Goal: Task Accomplishment & Management: Use online tool/utility

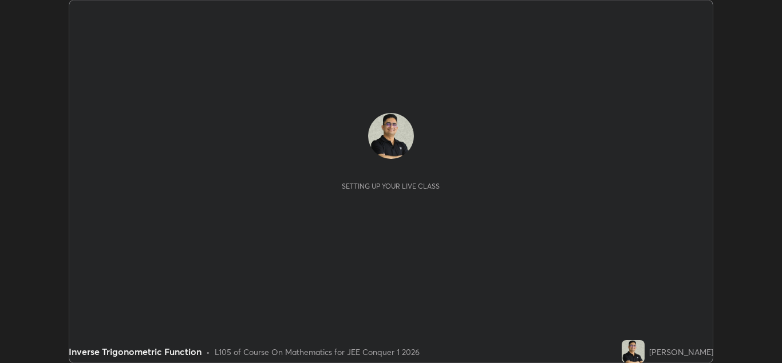
scroll to position [363, 782]
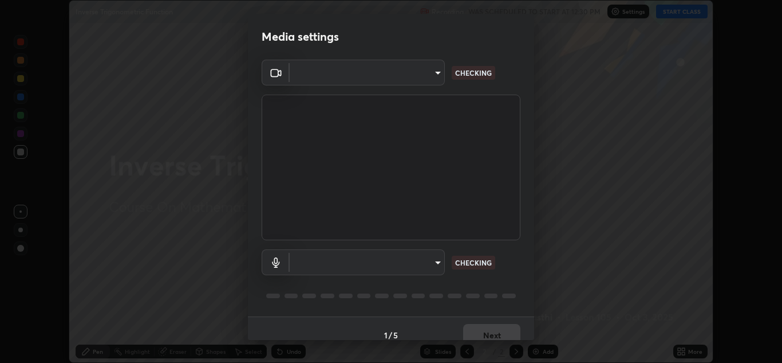
click at [441, 265] on body "Erase all Inverse Trigonometric Function Recording WAS SCHEDULED TO START AT 12…" at bounding box center [391, 181] width 782 height 363
type input "ffb915138f5094fbba49c7dcbdc0b3377f3315ea980a35094b33733fc21d282d"
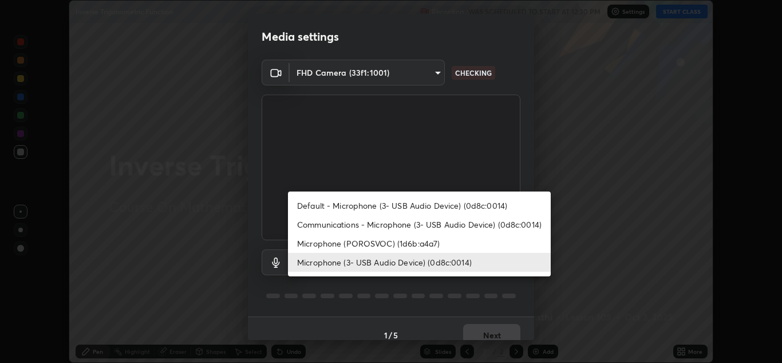
click at [525, 219] on li "Communications - Microphone (3- USB Audio Device) (0d8c:0014)" at bounding box center [419, 224] width 263 height 19
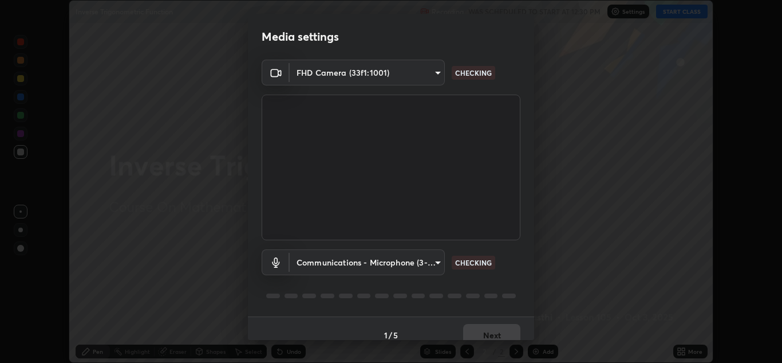
type input "communications"
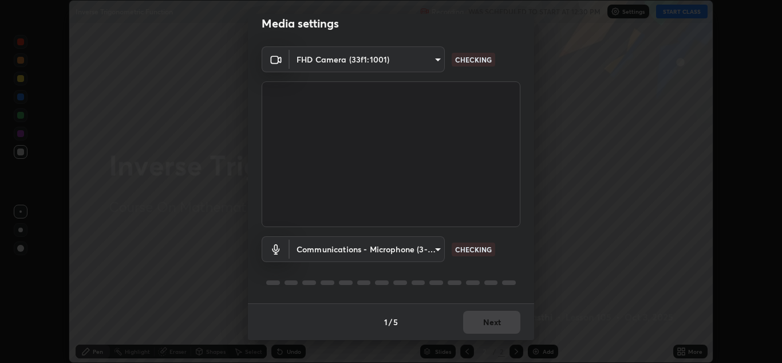
click at [496, 283] on div at bounding box center [391, 282] width 259 height 14
click at [510, 277] on div at bounding box center [391, 282] width 259 height 14
click at [511, 275] on div "Communications - Microphone (3- USB Audio Device) (0d8c:0014) communications WO…" at bounding box center [391, 265] width 259 height 76
click at [516, 270] on div "Communications - Microphone (3- USB Audio Device) (0d8c:0014) communications WO…" at bounding box center [391, 265] width 259 height 76
click at [495, 325] on button "Next" at bounding box center [491, 321] width 57 height 23
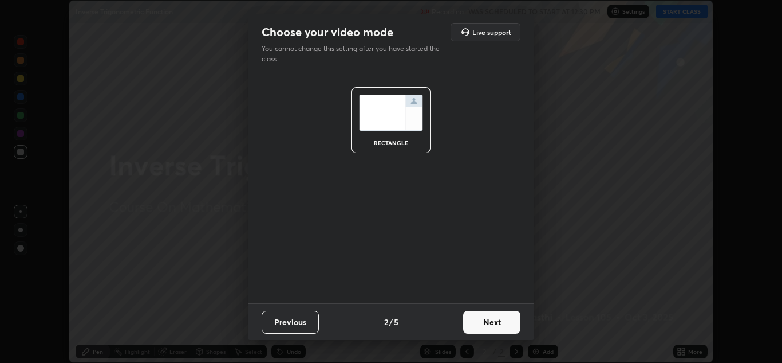
scroll to position [0, 0]
click at [498, 323] on button "Next" at bounding box center [491, 321] width 57 height 23
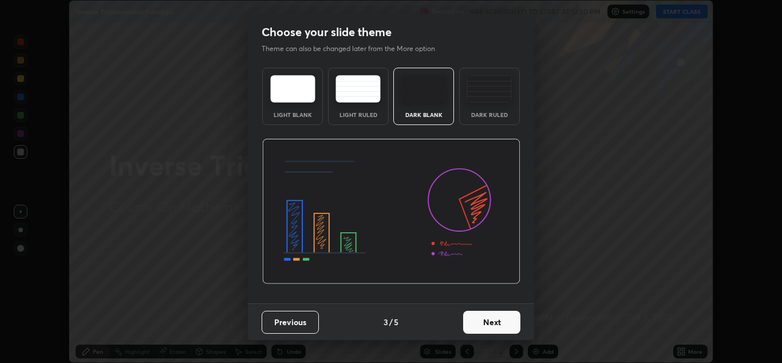
click at [501, 322] on button "Next" at bounding box center [491, 321] width 57 height 23
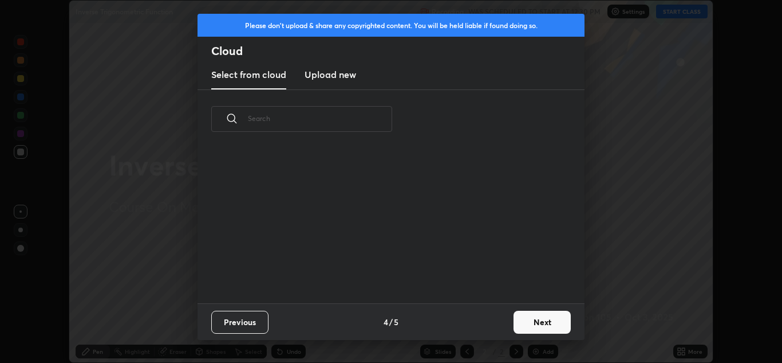
scroll to position [4, 6]
click at [528, 320] on button "Next" at bounding box center [542, 321] width 57 height 23
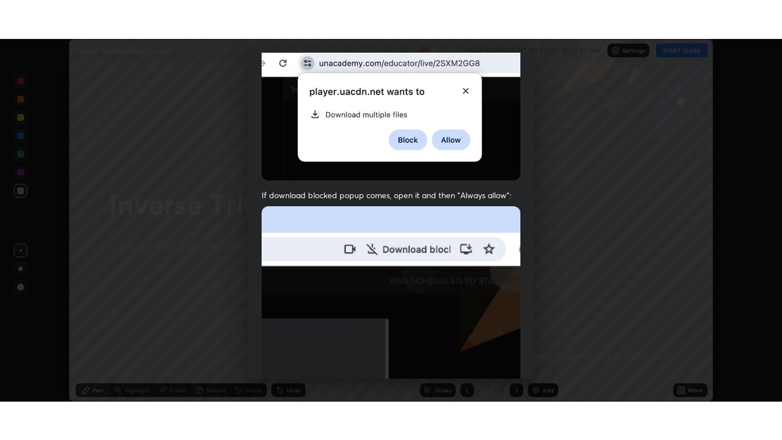
scroll to position [247, 0]
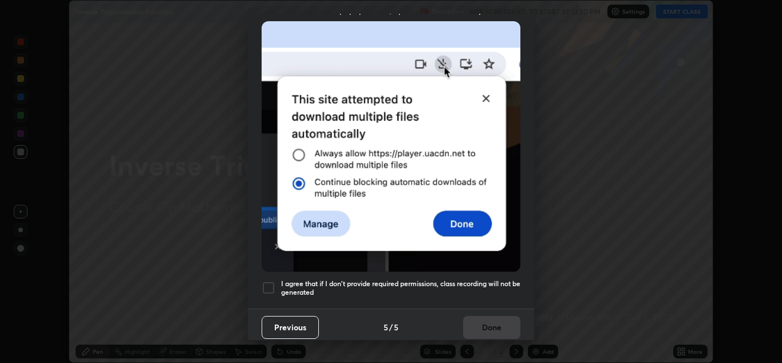
click at [271, 285] on div at bounding box center [269, 288] width 14 height 14
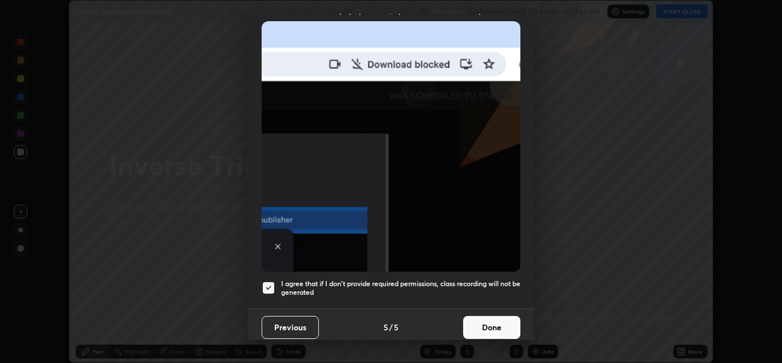
click at [484, 320] on button "Done" at bounding box center [491, 327] width 57 height 23
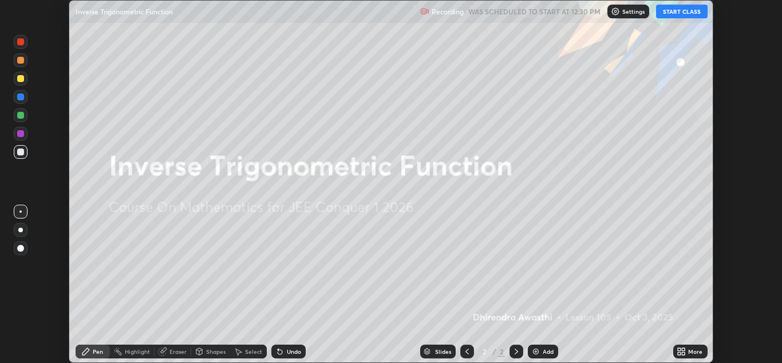
click at [673, 14] on button "START CLASS" at bounding box center [682, 12] width 52 height 14
click at [678, 352] on icon at bounding box center [681, 351] width 9 height 9
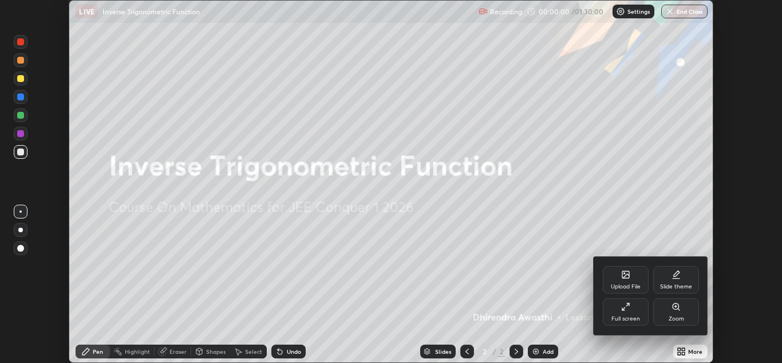
click at [636, 310] on div "Full screen" at bounding box center [626, 311] width 46 height 27
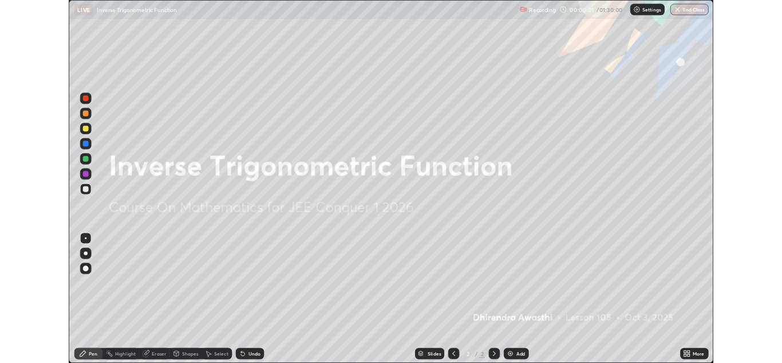
scroll to position [440, 782]
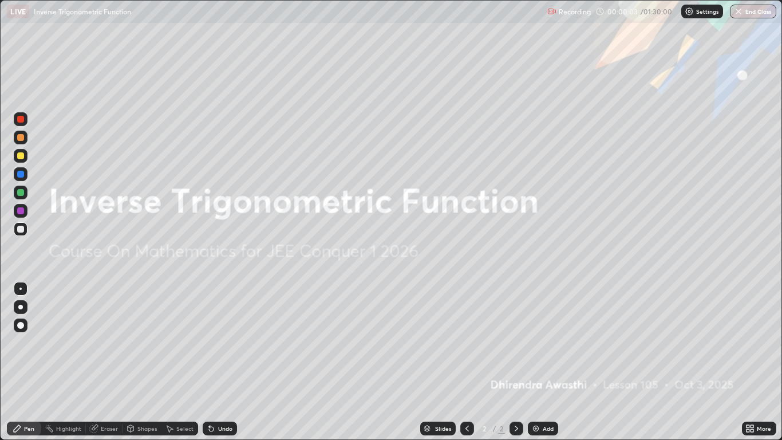
click at [751, 362] on icon at bounding box center [750, 428] width 9 height 9
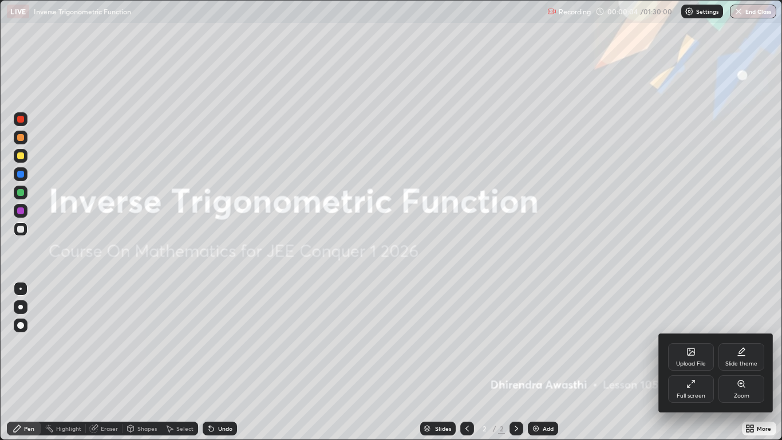
click at [691, 362] on div "Full screen" at bounding box center [691, 388] width 46 height 27
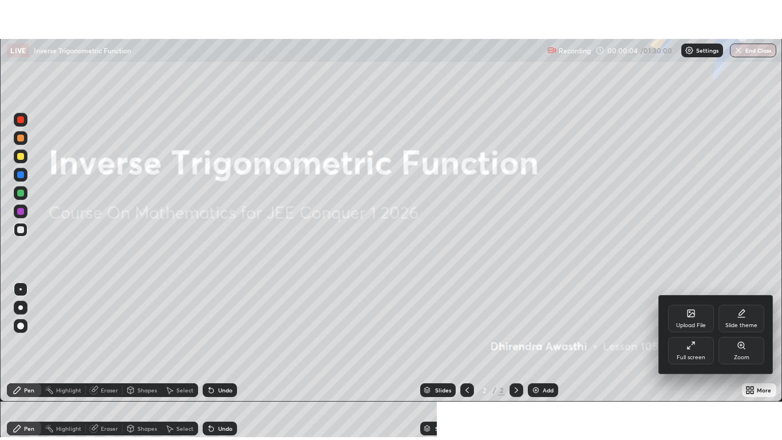
scroll to position [56911, 56491]
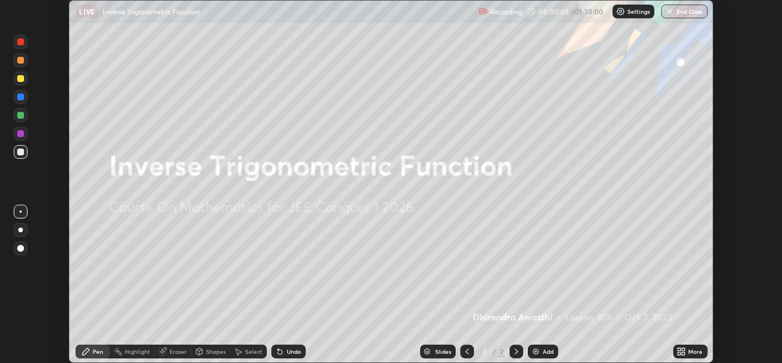
click at [682, 348] on icon at bounding box center [681, 351] width 9 height 9
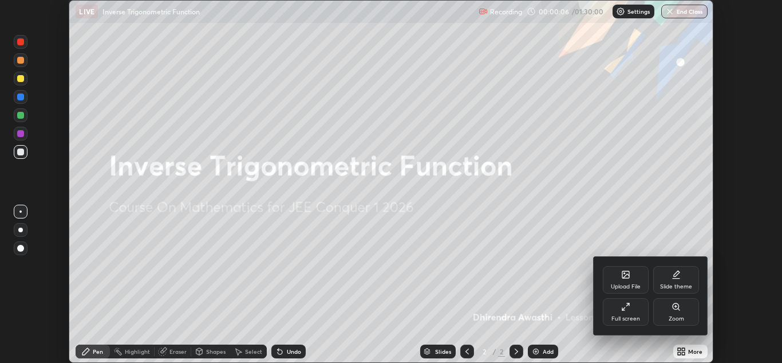
click at [635, 310] on div "Full screen" at bounding box center [626, 311] width 46 height 27
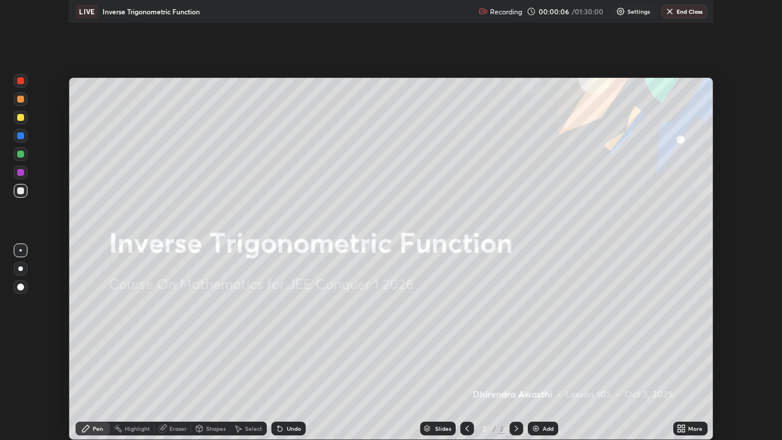
scroll to position [440, 782]
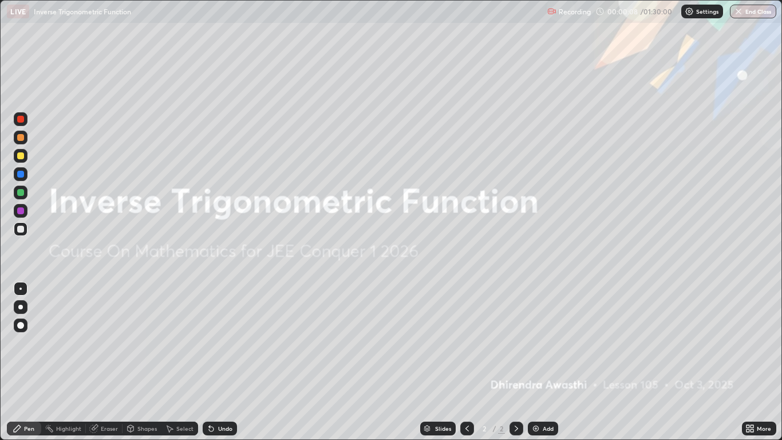
click at [539, 362] on img at bounding box center [535, 428] width 9 height 9
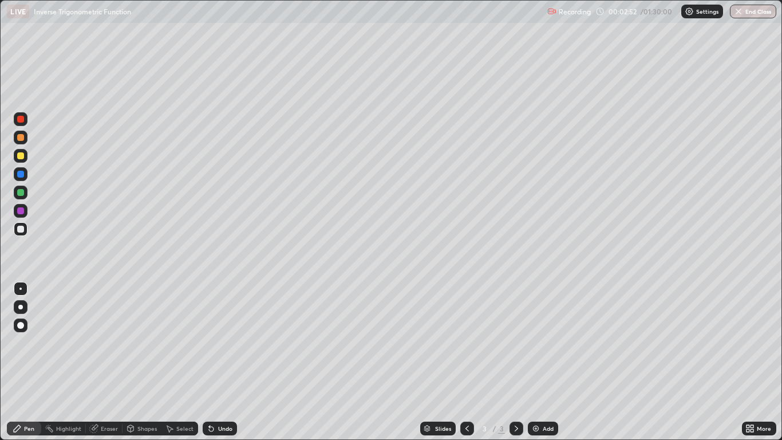
click at [22, 139] on div at bounding box center [20, 137] width 7 height 7
click at [214, 362] on icon at bounding box center [211, 428] width 9 height 9
click at [218, 362] on div "Undo" at bounding box center [225, 429] width 14 height 6
click at [221, 362] on div "Undo" at bounding box center [225, 429] width 14 height 6
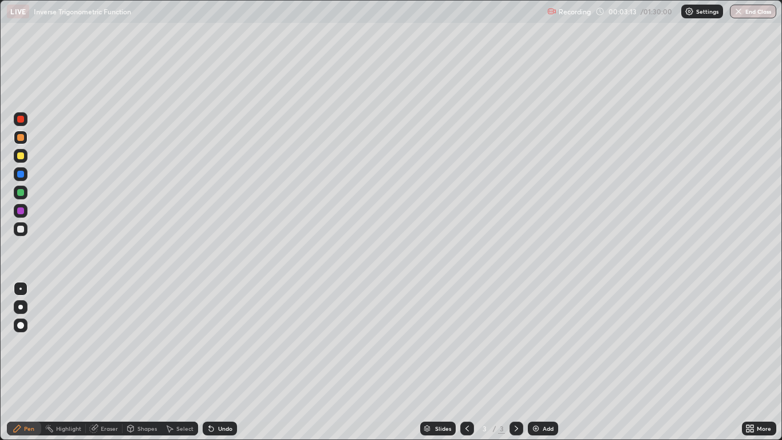
click at [223, 362] on div "Undo" at bounding box center [225, 429] width 14 height 6
click at [223, 362] on div "Undo" at bounding box center [220, 429] width 34 height 14
click at [227, 362] on div "Undo" at bounding box center [220, 429] width 34 height 14
click at [21, 192] on div at bounding box center [20, 192] width 7 height 7
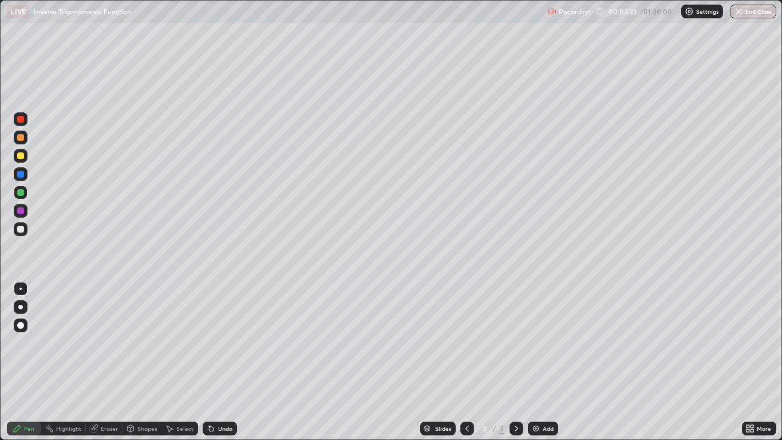
click at [22, 198] on div at bounding box center [21, 193] width 14 height 14
click at [23, 173] on div at bounding box center [20, 174] width 7 height 7
click at [21, 175] on div at bounding box center [20, 174] width 7 height 7
click at [538, 362] on img at bounding box center [535, 428] width 9 height 9
click at [21, 232] on div at bounding box center [20, 229] width 7 height 7
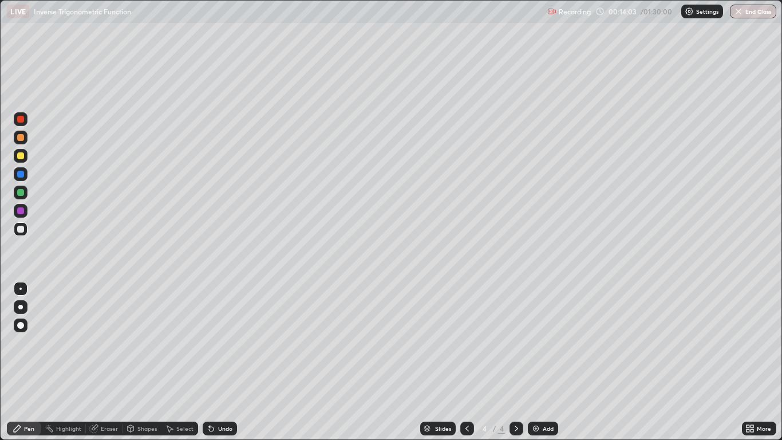
click at [538, 362] on img at bounding box center [535, 428] width 9 height 9
click at [25, 230] on div at bounding box center [21, 229] width 14 height 14
click at [21, 289] on div at bounding box center [20, 289] width 2 height 2
click at [19, 328] on div at bounding box center [20, 325] width 7 height 7
click at [221, 362] on div "Undo" at bounding box center [225, 429] width 14 height 6
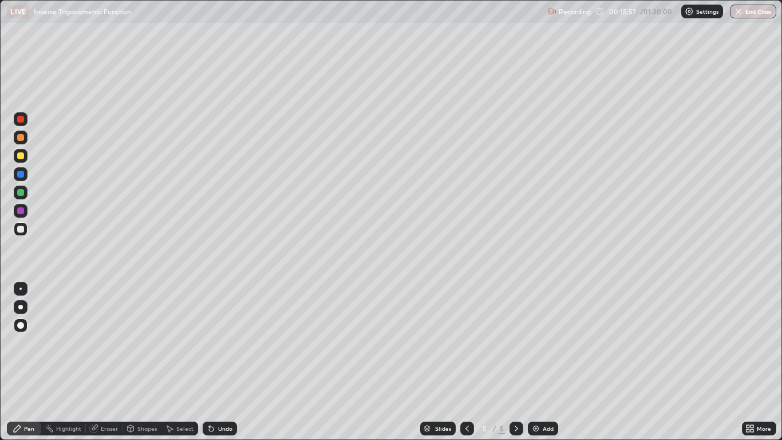
click at [20, 152] on div at bounding box center [20, 155] width 7 height 7
click at [21, 137] on div at bounding box center [20, 137] width 7 height 7
click at [219, 362] on div "Undo" at bounding box center [225, 429] width 14 height 6
click at [21, 193] on div at bounding box center [20, 192] width 7 height 7
click at [18, 230] on div at bounding box center [20, 229] width 7 height 7
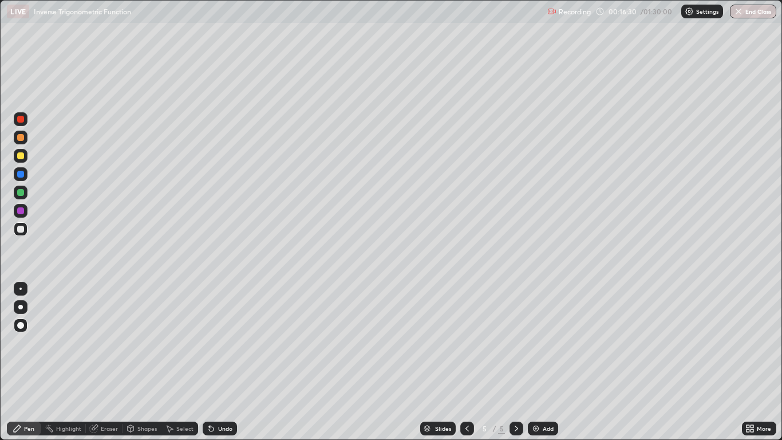
click at [21, 156] on div at bounding box center [20, 155] width 7 height 7
click at [22, 211] on div at bounding box center [20, 210] width 7 height 7
click at [23, 157] on div at bounding box center [20, 155] width 7 height 7
click at [26, 212] on div at bounding box center [21, 211] width 14 height 14
click at [18, 154] on div at bounding box center [20, 155] width 7 height 7
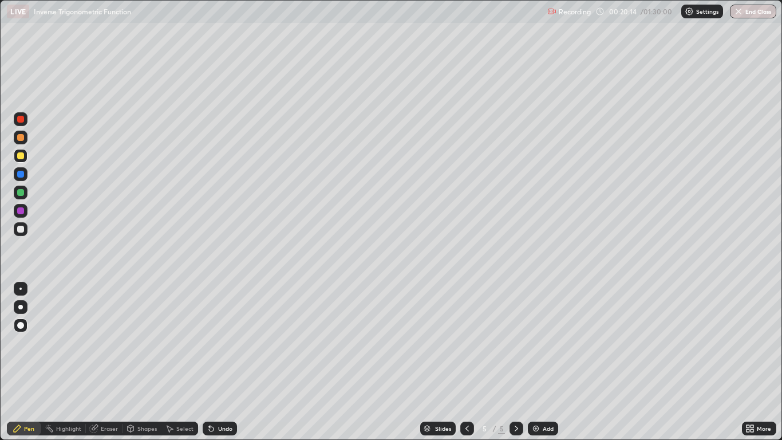
click at [19, 192] on div at bounding box center [20, 192] width 7 height 7
click at [225, 362] on div "Undo" at bounding box center [225, 429] width 14 height 6
click at [218, 362] on div "Undo" at bounding box center [225, 429] width 14 height 6
click at [21, 156] on div at bounding box center [20, 155] width 7 height 7
click at [111, 362] on div "Eraser" at bounding box center [109, 429] width 17 height 6
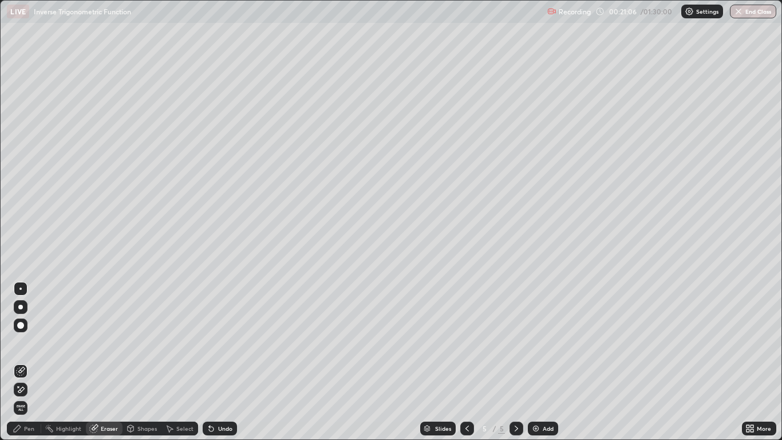
click at [27, 362] on div "Pen" at bounding box center [24, 429] width 34 height 14
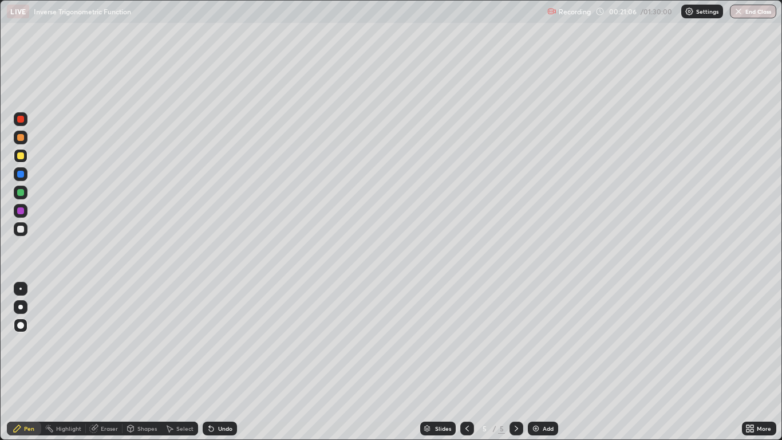
click at [27, 362] on div "Pen" at bounding box center [29, 429] width 10 height 6
click at [21, 174] on div at bounding box center [20, 174] width 7 height 7
click at [25, 157] on div at bounding box center [21, 156] width 14 height 14
click at [104, 362] on div "Eraser" at bounding box center [104, 429] width 37 height 14
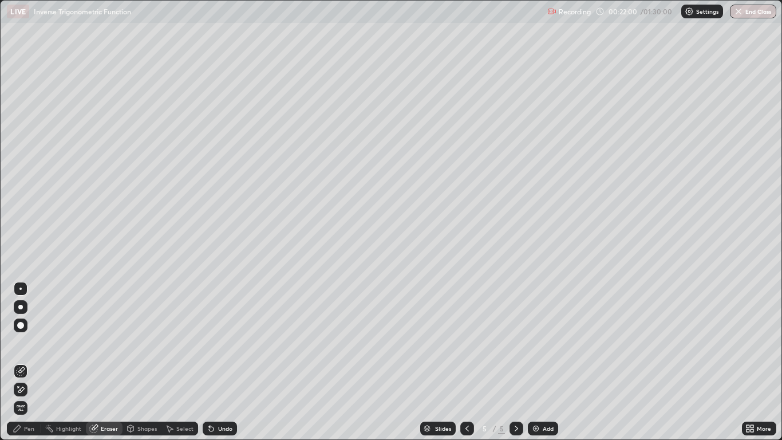
click at [31, 362] on div "Pen" at bounding box center [29, 429] width 10 height 6
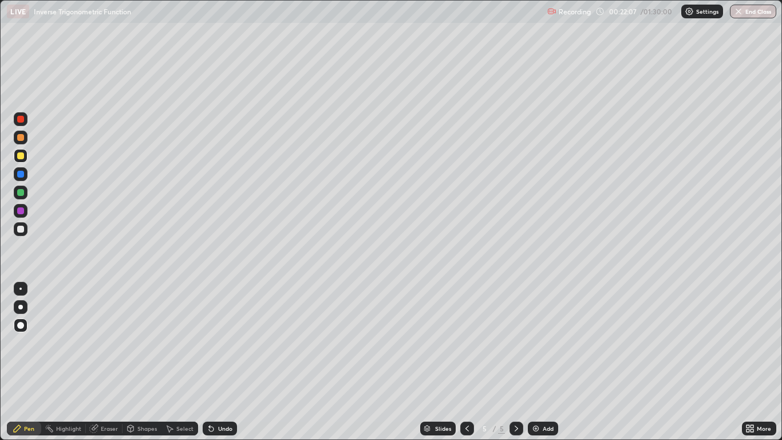
click at [108, 362] on div "Eraser" at bounding box center [109, 429] width 17 height 6
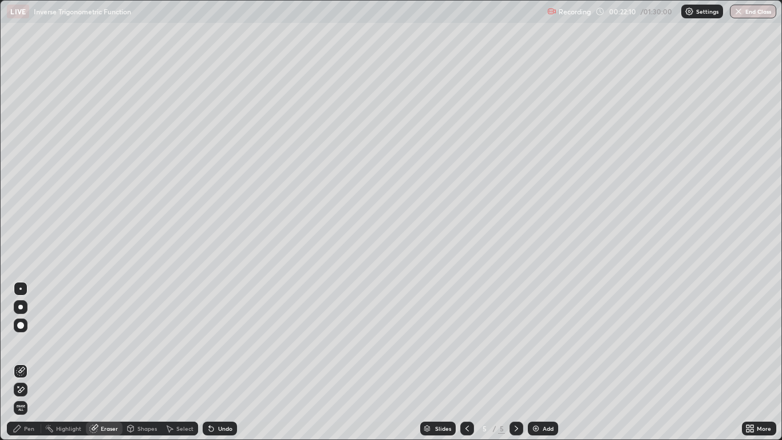
click at [23, 362] on div "Pen" at bounding box center [24, 429] width 34 height 14
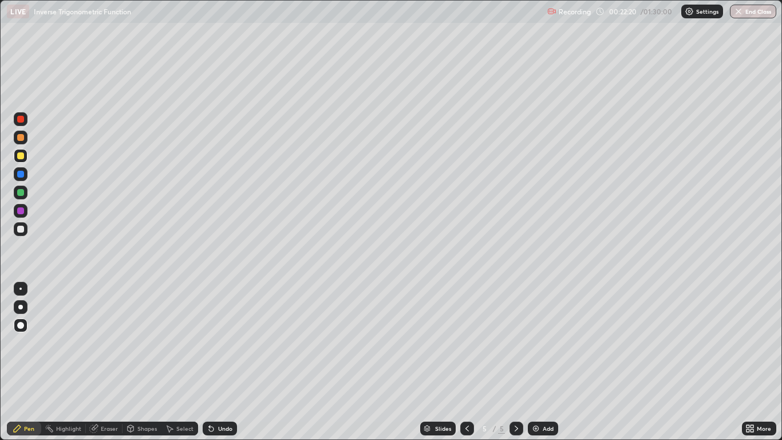
click at [758, 362] on div "More" at bounding box center [759, 429] width 34 height 14
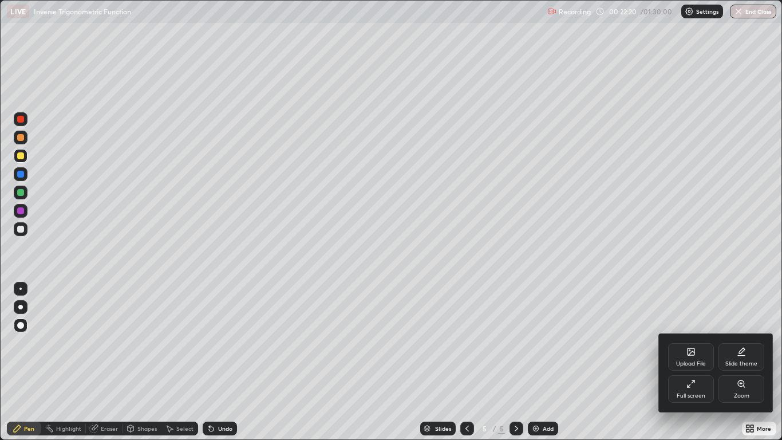
click at [758, 362] on div at bounding box center [391, 220] width 782 height 440
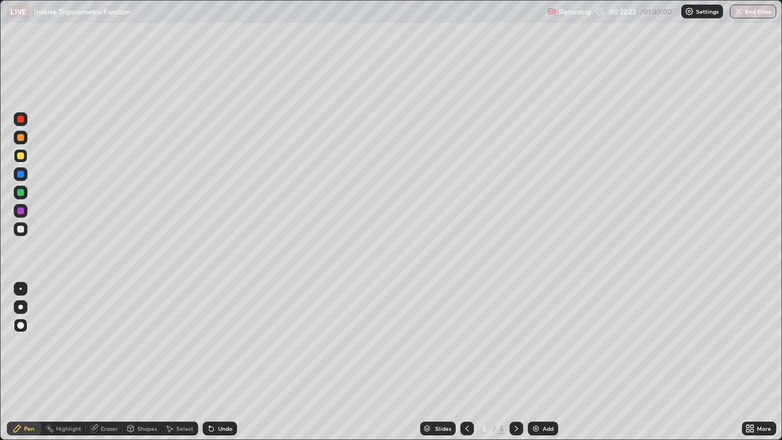
click at [751, 362] on div "More" at bounding box center [759, 428] width 34 height 23
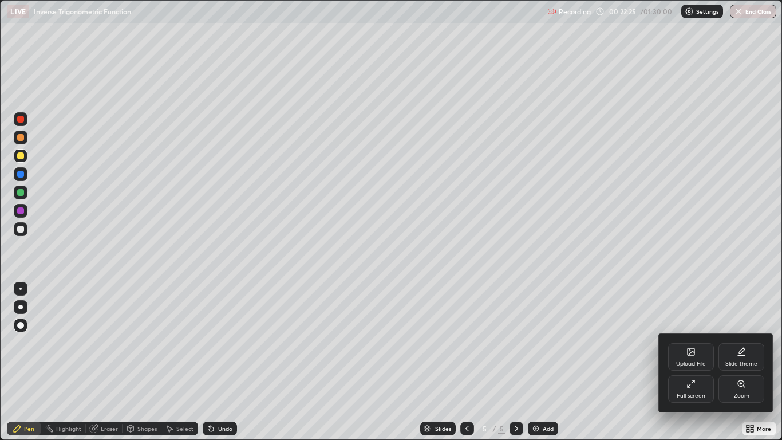
click at [727, 362] on div at bounding box center [391, 220] width 782 height 440
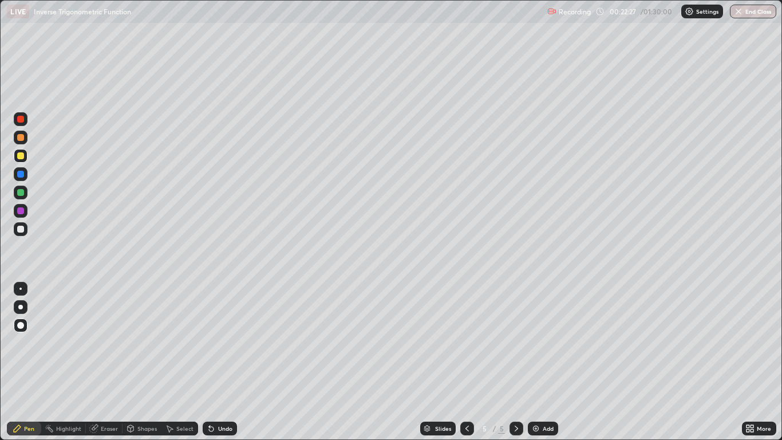
click at [219, 362] on div "Undo" at bounding box center [220, 429] width 34 height 14
click at [217, 362] on div "Undo" at bounding box center [220, 429] width 34 height 14
click at [210, 362] on div "Undo" at bounding box center [220, 429] width 34 height 14
click at [207, 362] on icon at bounding box center [211, 428] width 9 height 9
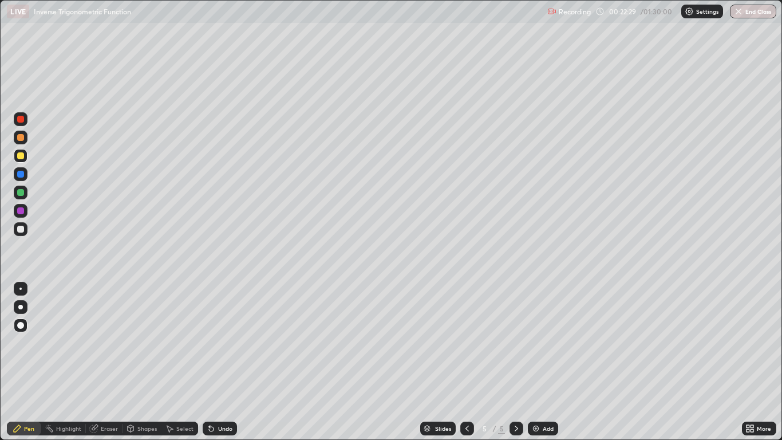
click at [207, 362] on icon at bounding box center [211, 428] width 9 height 9
click at [206, 362] on div "Undo" at bounding box center [220, 429] width 34 height 14
click at [224, 362] on div "Undo" at bounding box center [225, 429] width 14 height 6
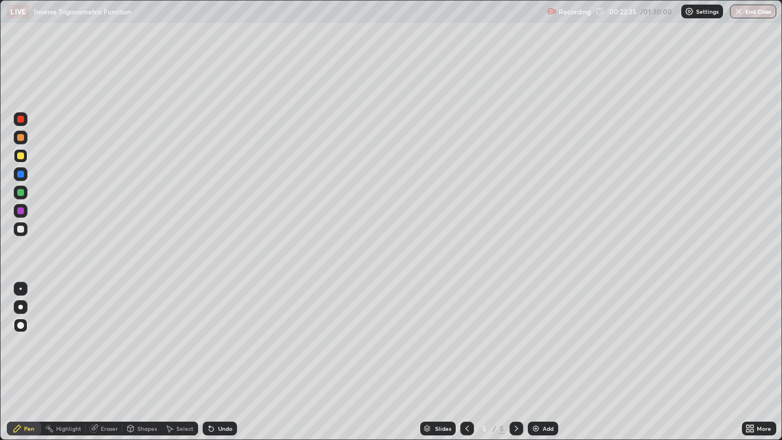
click at [214, 362] on icon at bounding box center [211, 428] width 9 height 9
click at [545, 362] on div "Add" at bounding box center [548, 429] width 11 height 6
click at [222, 362] on div "Undo" at bounding box center [225, 429] width 14 height 6
click at [233, 362] on div "Undo" at bounding box center [220, 429] width 34 height 14
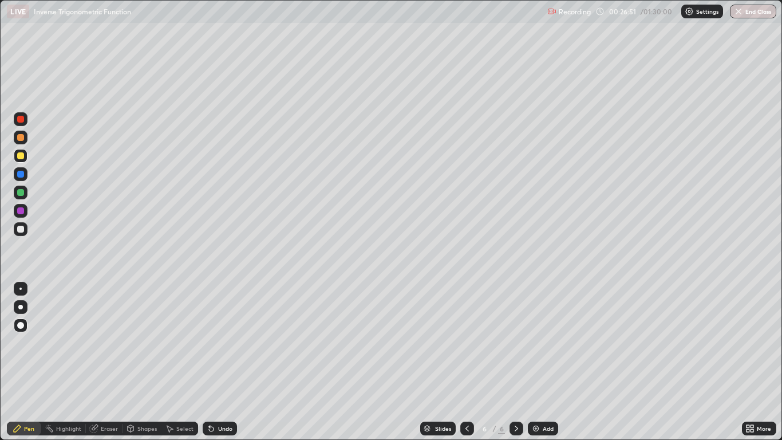
click at [230, 362] on div "Undo" at bounding box center [220, 429] width 34 height 14
click at [224, 362] on div "Undo" at bounding box center [225, 429] width 14 height 6
click at [18, 230] on div at bounding box center [20, 229] width 7 height 7
click at [105, 362] on div "Eraser" at bounding box center [109, 429] width 17 height 6
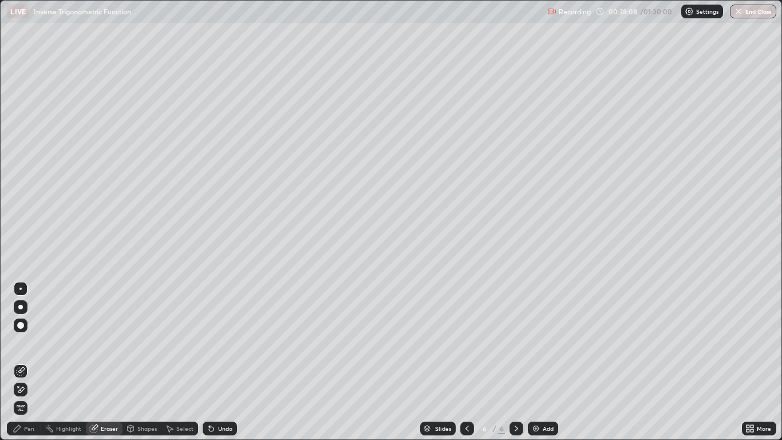
click at [27, 362] on div "Pen" at bounding box center [29, 429] width 10 height 6
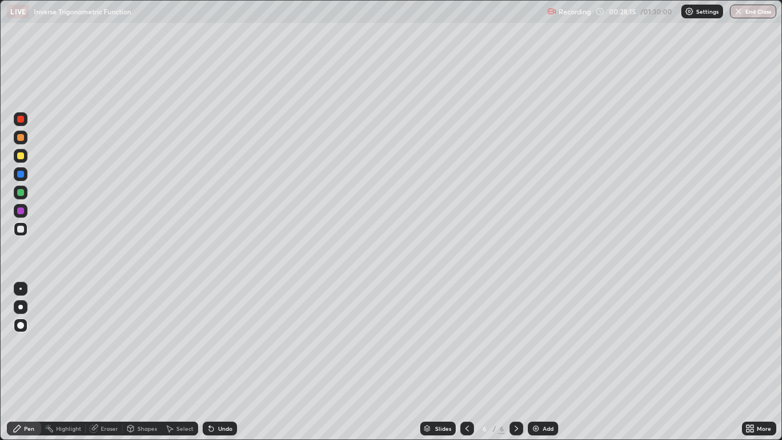
click at [23, 362] on div "Pen" at bounding box center [24, 429] width 34 height 14
click at [23, 230] on div at bounding box center [20, 229] width 7 height 7
click at [16, 141] on div at bounding box center [21, 138] width 14 height 14
click at [220, 362] on div "Undo" at bounding box center [225, 429] width 14 height 6
click at [223, 362] on div "Undo" at bounding box center [225, 429] width 14 height 6
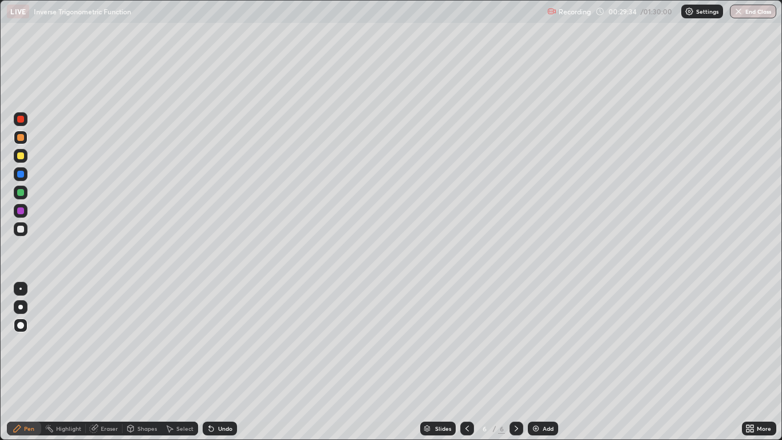
click at [22, 193] on div at bounding box center [20, 192] width 7 height 7
click at [535, 362] on img at bounding box center [535, 428] width 9 height 9
click at [25, 326] on div at bounding box center [21, 325] width 14 height 14
click at [21, 325] on div at bounding box center [20, 325] width 7 height 7
click at [23, 227] on div at bounding box center [20, 229] width 7 height 7
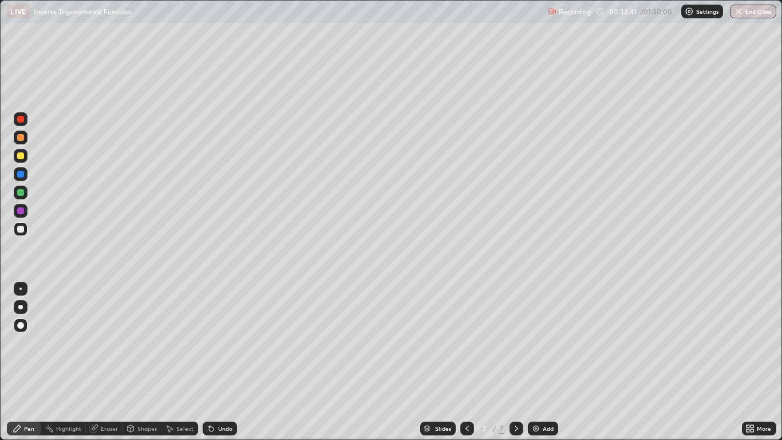
click at [20, 139] on div at bounding box center [20, 137] width 7 height 7
click at [112, 362] on div "Eraser" at bounding box center [109, 429] width 17 height 6
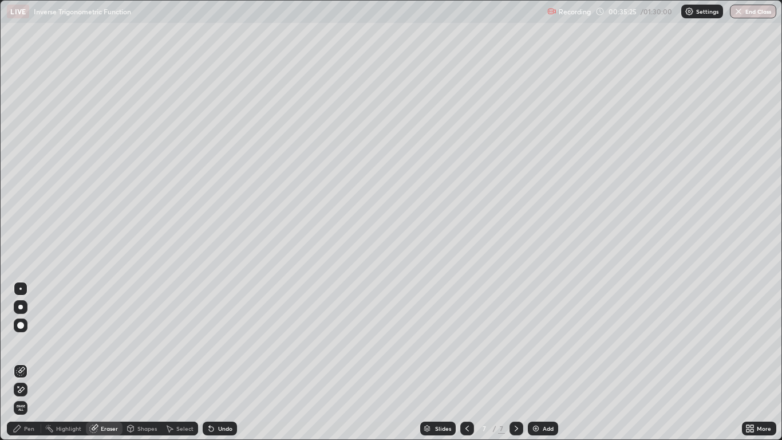
click at [30, 362] on div "Pen" at bounding box center [29, 429] width 10 height 6
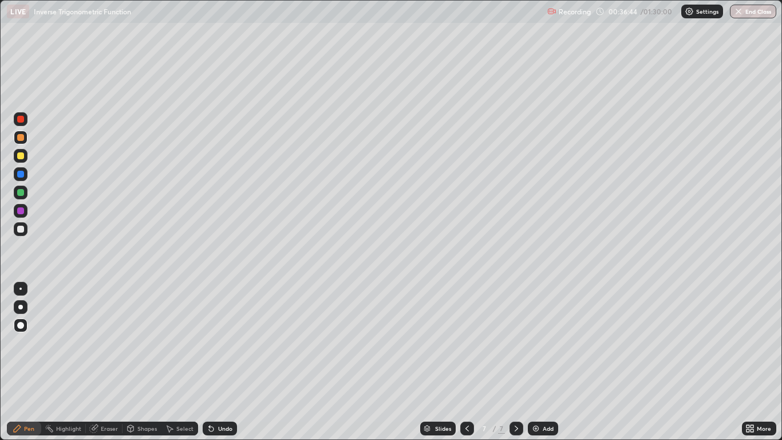
click at [22, 192] on div at bounding box center [20, 192] width 7 height 7
click at [114, 362] on div "Eraser" at bounding box center [109, 429] width 17 height 6
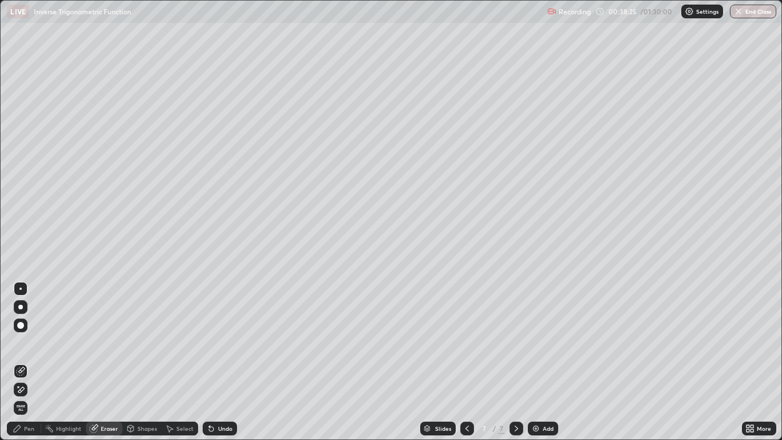
click at [29, 362] on div "Pen" at bounding box center [29, 429] width 10 height 6
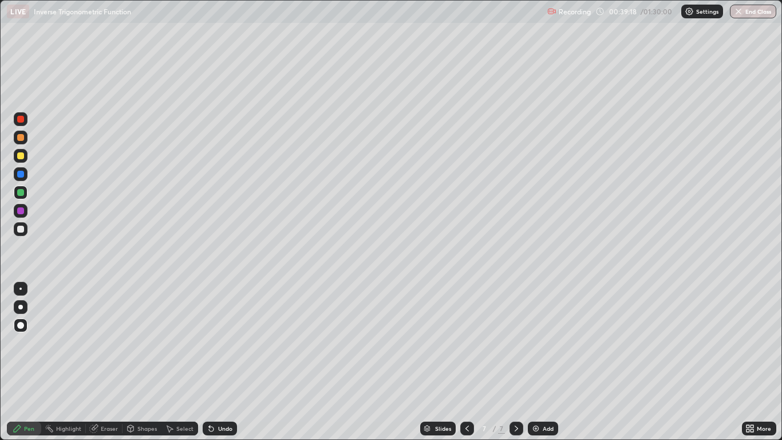
click at [106, 362] on div "Eraser" at bounding box center [109, 429] width 17 height 6
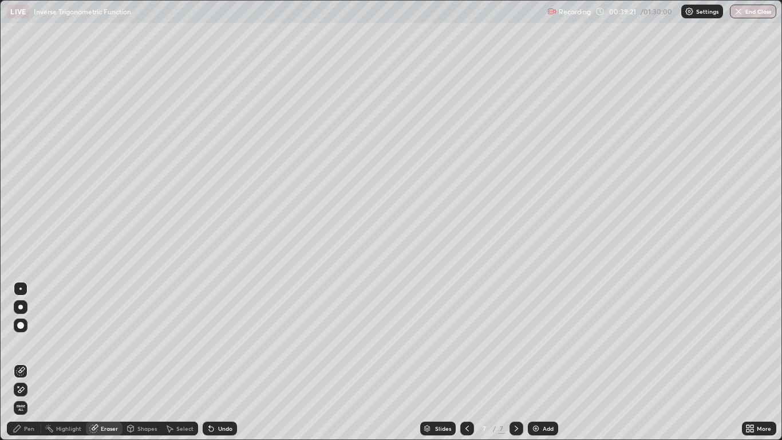
click at [29, 362] on div "Pen" at bounding box center [24, 429] width 34 height 14
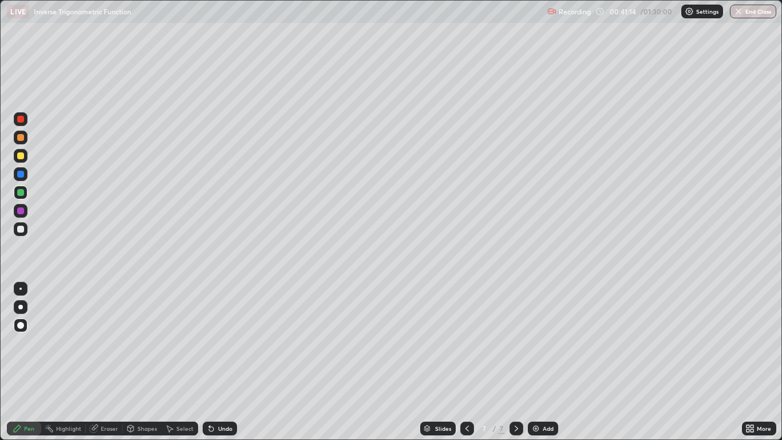
click at [541, 362] on div "Add" at bounding box center [543, 429] width 30 height 14
click at [21, 230] on div at bounding box center [20, 229] width 7 height 7
click at [22, 191] on div at bounding box center [20, 192] width 7 height 7
click at [22, 231] on div at bounding box center [20, 229] width 7 height 7
click at [543, 362] on div "Add" at bounding box center [543, 429] width 30 height 14
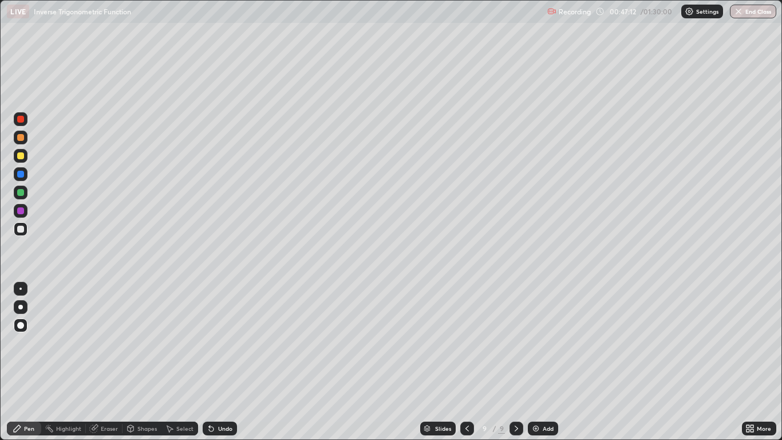
click at [23, 156] on div at bounding box center [20, 155] width 7 height 7
click at [221, 362] on div "Undo" at bounding box center [225, 429] width 14 height 6
click at [219, 362] on div "Undo" at bounding box center [225, 429] width 14 height 6
click at [23, 135] on div at bounding box center [20, 137] width 7 height 7
click at [218, 362] on div "Undo" at bounding box center [225, 429] width 14 height 6
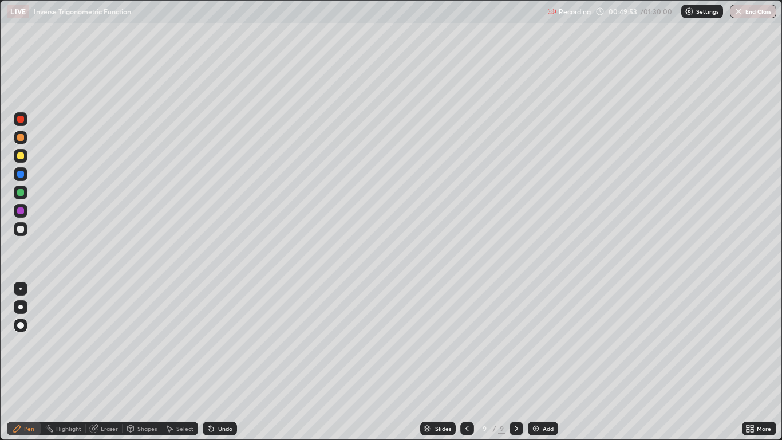
click at [218, 362] on div "Undo" at bounding box center [225, 429] width 14 height 6
click at [537, 362] on img at bounding box center [535, 428] width 9 height 9
click at [20, 232] on div at bounding box center [20, 229] width 7 height 7
click at [25, 179] on div at bounding box center [21, 174] width 14 height 14
click at [23, 229] on div at bounding box center [20, 229] width 7 height 7
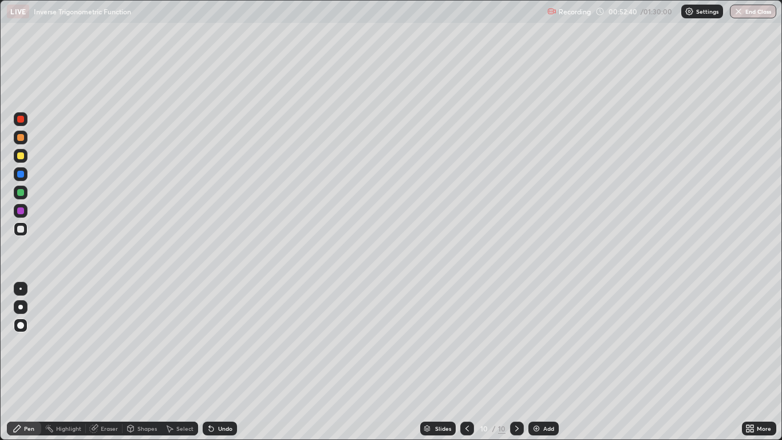
click at [22, 194] on div at bounding box center [20, 192] width 7 height 7
click at [466, 362] on icon at bounding box center [467, 428] width 9 height 9
click at [513, 362] on icon at bounding box center [517, 428] width 9 height 9
click at [539, 362] on img at bounding box center [536, 428] width 9 height 9
click at [26, 234] on div at bounding box center [21, 229] width 14 height 14
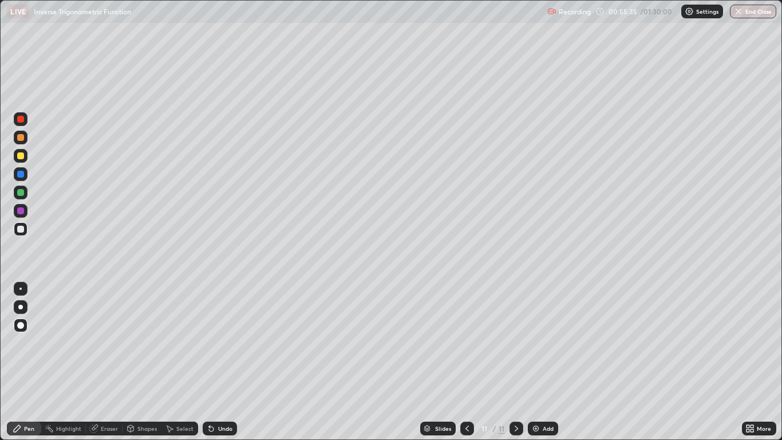
click at [22, 155] on div at bounding box center [20, 155] width 7 height 7
click at [22, 212] on div at bounding box center [20, 210] width 7 height 7
click at [540, 362] on img at bounding box center [535, 428] width 9 height 9
click at [22, 232] on div at bounding box center [20, 229] width 7 height 7
click at [21, 211] on div at bounding box center [20, 210] width 7 height 7
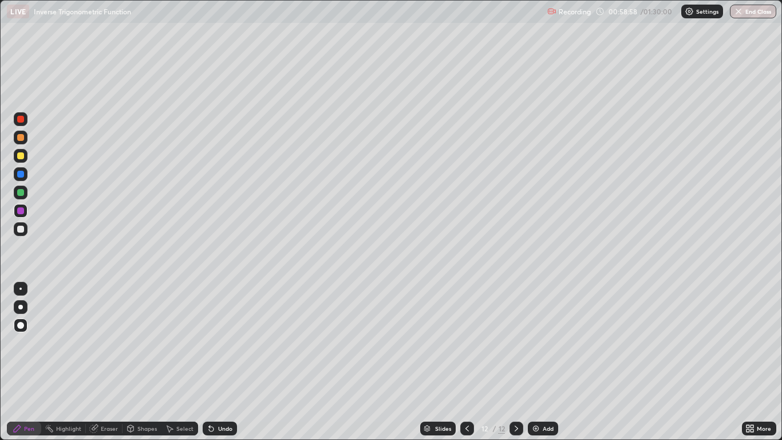
click at [21, 194] on div at bounding box center [20, 192] width 7 height 7
click at [23, 229] on div at bounding box center [20, 229] width 7 height 7
click at [224, 362] on div "Undo" at bounding box center [220, 429] width 34 height 14
click at [225, 362] on div "Undo" at bounding box center [220, 429] width 34 height 14
click at [21, 177] on div at bounding box center [20, 174] width 7 height 7
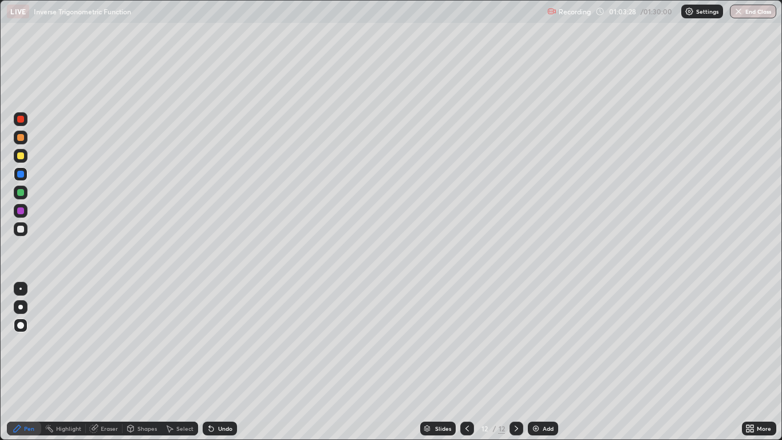
click at [540, 362] on img at bounding box center [535, 428] width 9 height 9
click at [16, 325] on div at bounding box center [21, 325] width 14 height 14
click at [21, 231] on div at bounding box center [20, 229] width 7 height 7
click at [21, 229] on div at bounding box center [20, 229] width 7 height 7
click at [21, 192] on div at bounding box center [20, 192] width 7 height 7
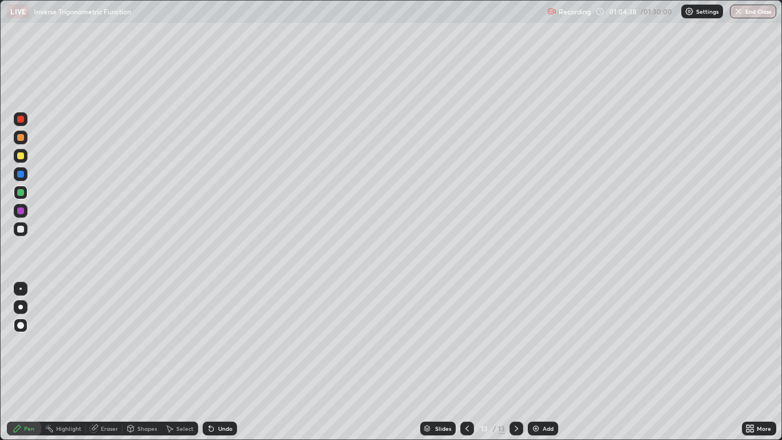
click at [22, 231] on div at bounding box center [20, 229] width 7 height 7
click at [214, 362] on icon at bounding box center [211, 428] width 9 height 9
click at [216, 362] on div "Undo" at bounding box center [220, 429] width 34 height 14
click at [218, 362] on div "Undo" at bounding box center [225, 429] width 14 height 6
click at [21, 121] on div at bounding box center [20, 119] width 7 height 7
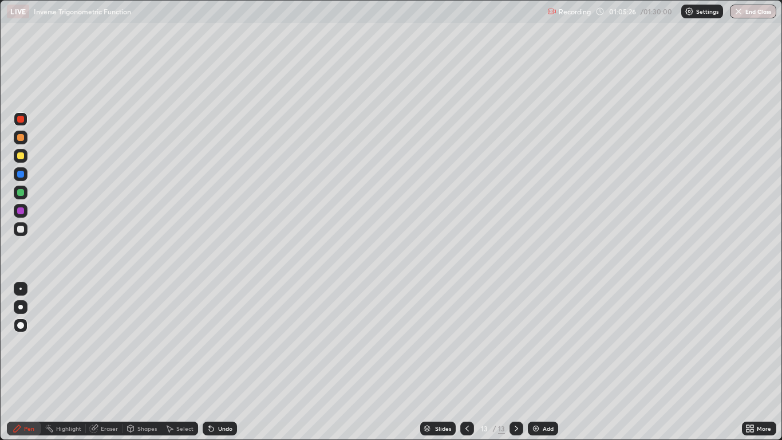
click at [19, 156] on div at bounding box center [20, 155] width 7 height 7
click at [20, 174] on div at bounding box center [20, 174] width 7 height 7
click at [19, 155] on div at bounding box center [20, 155] width 7 height 7
click at [220, 362] on div "Undo" at bounding box center [225, 429] width 14 height 6
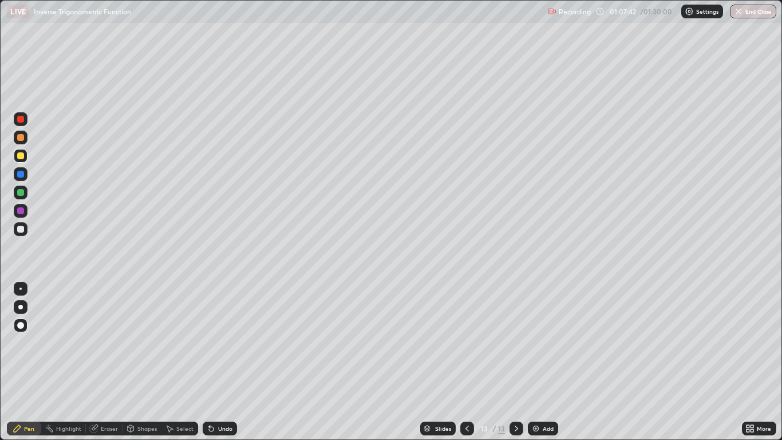
click at [537, 362] on img at bounding box center [535, 428] width 9 height 9
click at [33, 362] on div "Pen" at bounding box center [29, 429] width 10 height 6
click at [29, 362] on div "Pen" at bounding box center [29, 429] width 10 height 6
click at [19, 229] on div at bounding box center [20, 229] width 7 height 7
click at [21, 232] on div at bounding box center [20, 229] width 7 height 7
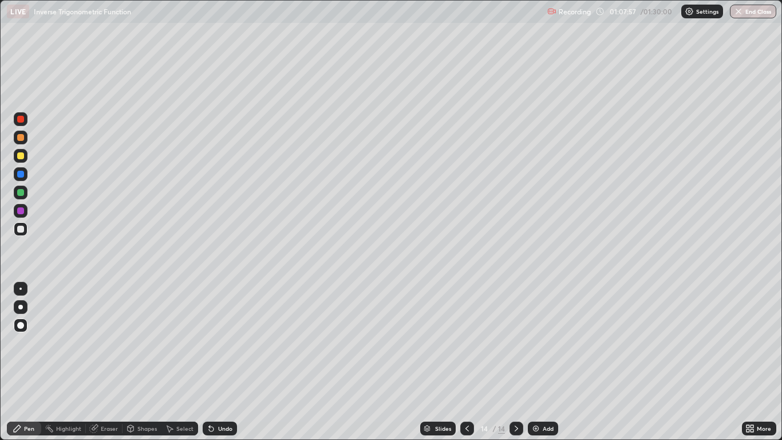
click at [22, 174] on div at bounding box center [20, 174] width 7 height 7
click at [21, 158] on div at bounding box center [20, 155] width 7 height 7
click at [21, 139] on div at bounding box center [20, 137] width 7 height 7
click at [20, 231] on div at bounding box center [20, 229] width 7 height 7
click at [22, 155] on div at bounding box center [20, 155] width 7 height 7
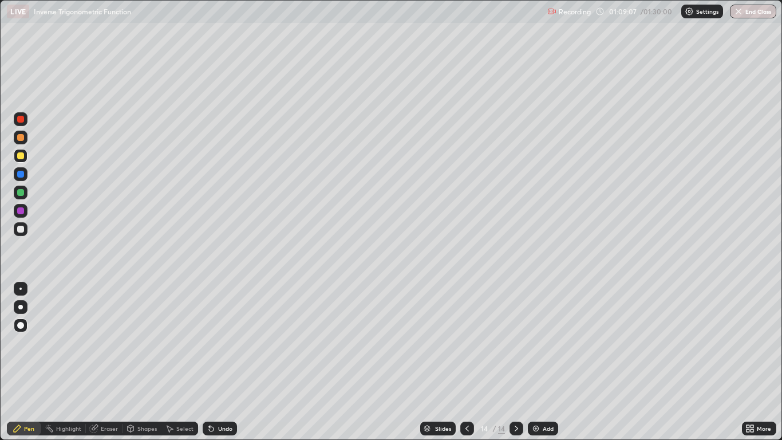
click at [222, 362] on div "Undo" at bounding box center [225, 429] width 14 height 6
click at [215, 362] on div "Undo" at bounding box center [220, 429] width 34 height 14
click at [20, 227] on div at bounding box center [20, 229] width 7 height 7
click at [21, 232] on div at bounding box center [20, 229] width 7 height 7
click at [23, 229] on div at bounding box center [20, 229] width 7 height 7
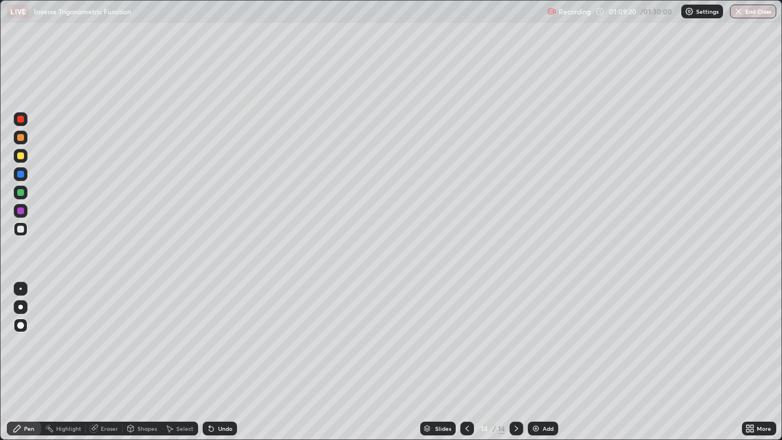
click at [218, 362] on div "Undo" at bounding box center [225, 429] width 14 height 6
click at [19, 140] on div at bounding box center [20, 137] width 7 height 7
click at [21, 192] on div at bounding box center [20, 192] width 7 height 7
click at [548, 362] on div "Add" at bounding box center [548, 429] width 11 height 6
click at [20, 227] on div at bounding box center [20, 229] width 7 height 7
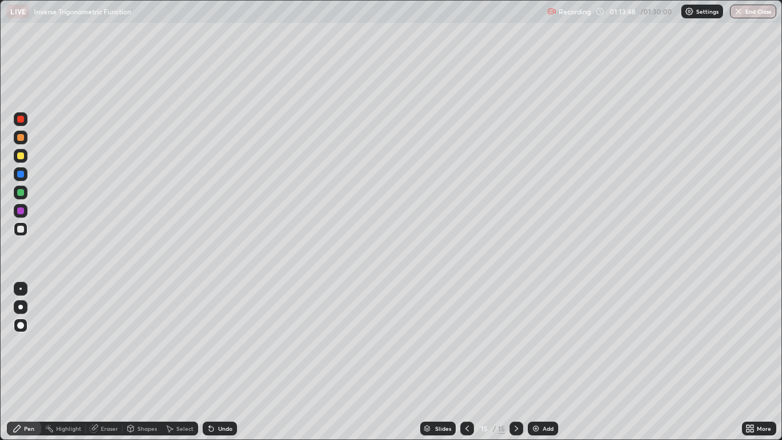
click at [21, 192] on div at bounding box center [20, 192] width 7 height 7
click at [21, 156] on div at bounding box center [20, 155] width 7 height 7
click at [225, 362] on div "Undo" at bounding box center [225, 429] width 14 height 6
click at [221, 362] on div "Undo" at bounding box center [220, 429] width 34 height 14
click at [539, 362] on img at bounding box center [535, 428] width 9 height 9
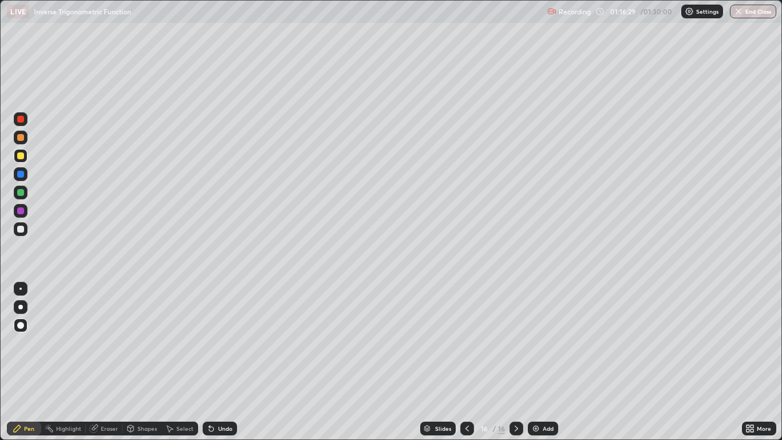
click at [21, 136] on div at bounding box center [20, 137] width 7 height 7
click at [21, 230] on div at bounding box center [20, 229] width 7 height 7
click at [226, 362] on div "Undo" at bounding box center [225, 429] width 14 height 6
click at [220, 362] on div "Undo" at bounding box center [225, 429] width 14 height 6
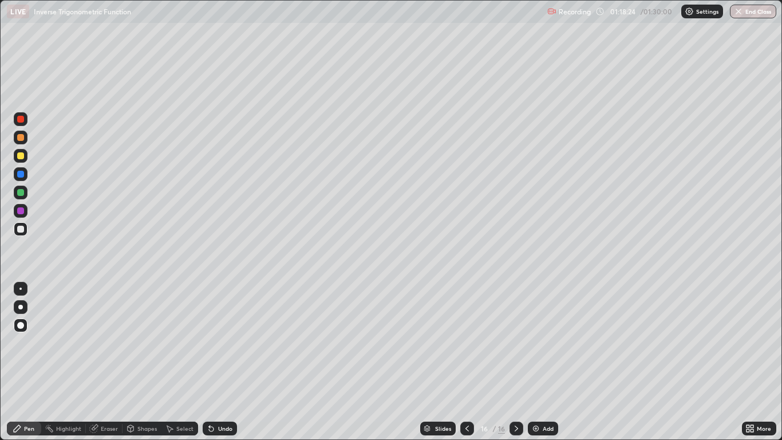
click at [25, 196] on div at bounding box center [21, 193] width 14 height 14
click at [21, 136] on div at bounding box center [20, 137] width 7 height 7
click at [229, 362] on div "Undo" at bounding box center [225, 429] width 14 height 6
click at [221, 362] on div "Undo" at bounding box center [220, 429] width 34 height 14
click at [210, 362] on icon at bounding box center [211, 428] width 9 height 9
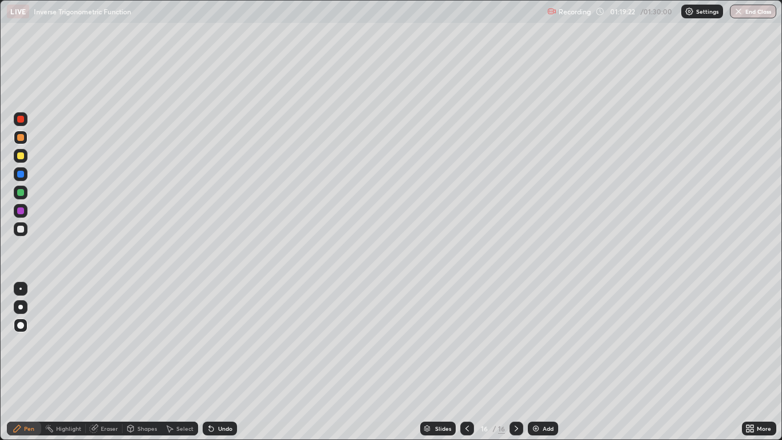
click at [210, 362] on icon at bounding box center [211, 428] width 9 height 9
click at [212, 362] on div "Undo" at bounding box center [220, 429] width 34 height 14
click at [218, 362] on div "Undo" at bounding box center [225, 429] width 14 height 6
click at [22, 161] on div at bounding box center [21, 156] width 14 height 14
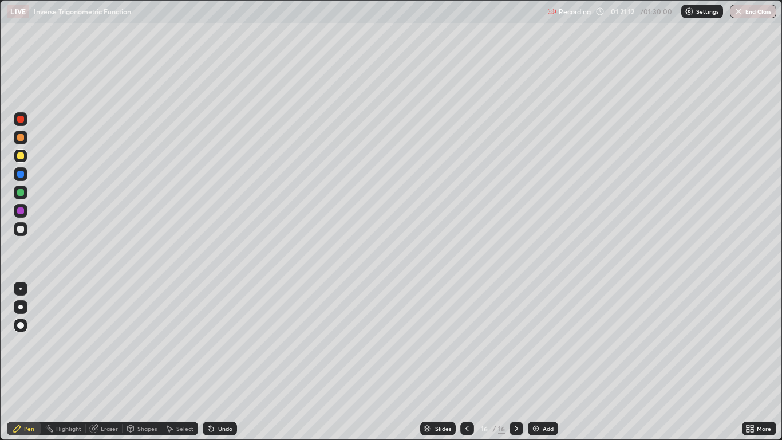
click at [539, 362] on img at bounding box center [535, 428] width 9 height 9
click at [23, 228] on div at bounding box center [20, 229] width 7 height 7
click at [22, 155] on div at bounding box center [20, 155] width 7 height 7
click at [214, 362] on icon at bounding box center [211, 428] width 9 height 9
click at [221, 362] on div "Undo" at bounding box center [225, 429] width 14 height 6
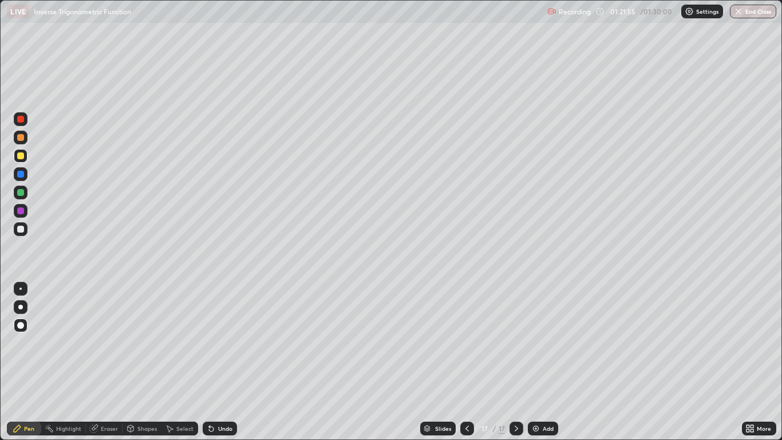
click at [104, 362] on div "Eraser" at bounding box center [109, 429] width 17 height 6
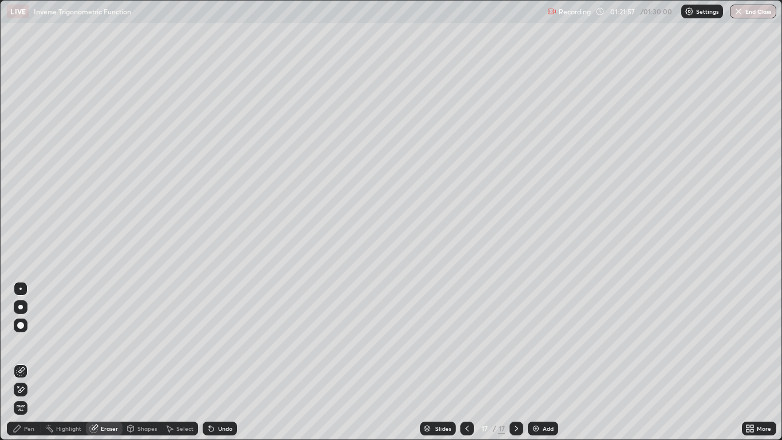
click at [30, 362] on div "Pen" at bounding box center [29, 429] width 10 height 6
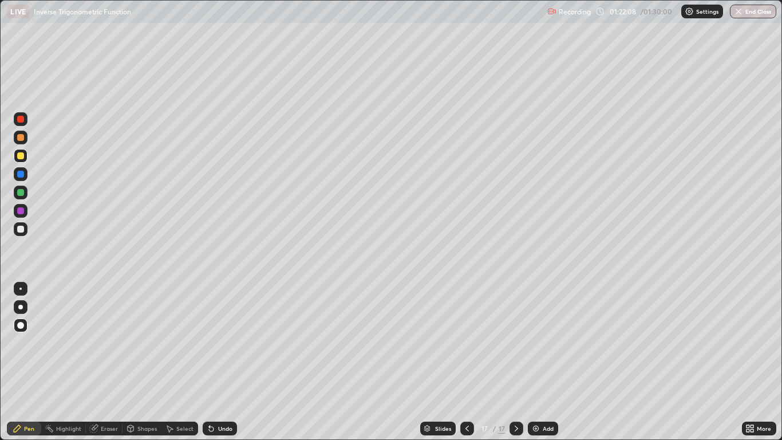
click at [214, 362] on icon at bounding box center [211, 428] width 9 height 9
click at [213, 362] on icon at bounding box center [211, 428] width 9 height 9
click at [213, 362] on div "Undo" at bounding box center [220, 429] width 34 height 14
click at [22, 191] on div at bounding box center [20, 192] width 7 height 7
click at [223, 362] on div "Undo" at bounding box center [225, 429] width 14 height 6
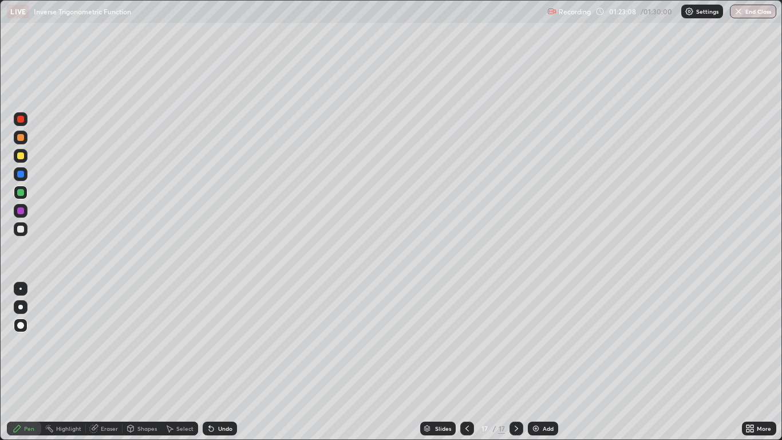
click at [220, 362] on div "Undo" at bounding box center [225, 429] width 14 height 6
click at [223, 362] on div "Undo" at bounding box center [225, 429] width 14 height 6
click at [537, 362] on img at bounding box center [535, 428] width 9 height 9
click at [23, 158] on div at bounding box center [20, 155] width 7 height 7
click at [223, 362] on div "Undo" at bounding box center [225, 429] width 14 height 6
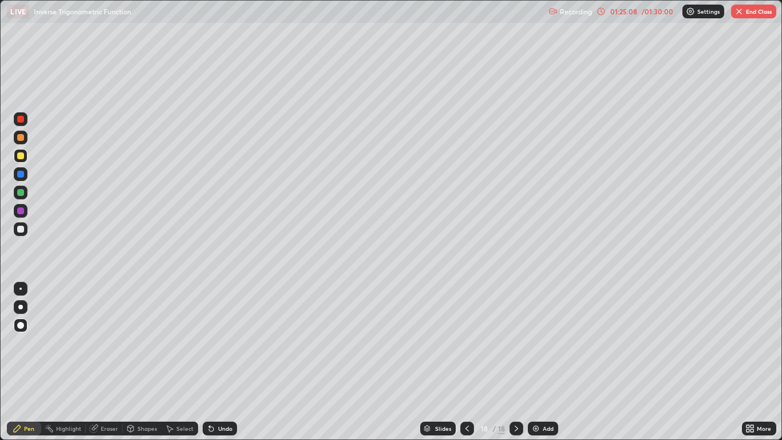
click at [229, 362] on div "Undo" at bounding box center [225, 429] width 14 height 6
click at [22, 230] on div at bounding box center [20, 229] width 7 height 7
click at [23, 159] on div at bounding box center [20, 155] width 7 height 7
click at [223, 362] on div "Undo" at bounding box center [220, 429] width 34 height 14
click at [223, 362] on div "Undo" at bounding box center [225, 429] width 14 height 6
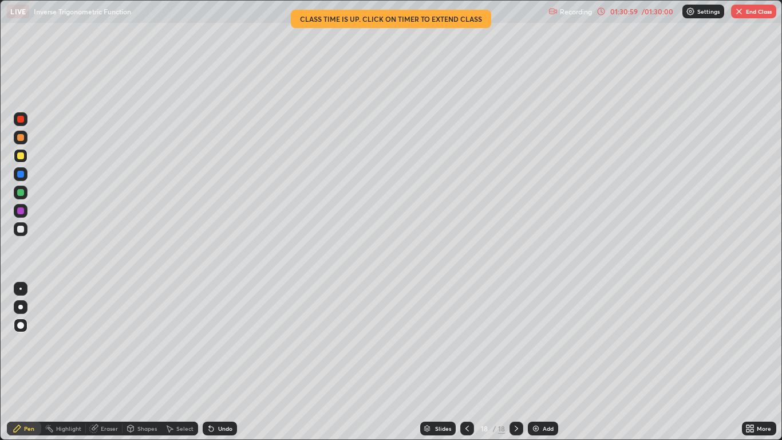
click at [759, 15] on button "End Class" at bounding box center [753, 12] width 45 height 14
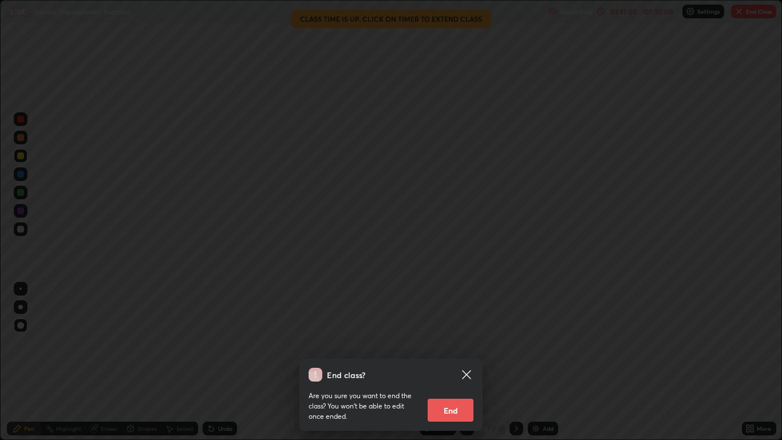
click at [463, 362] on button "End" at bounding box center [451, 410] width 46 height 23
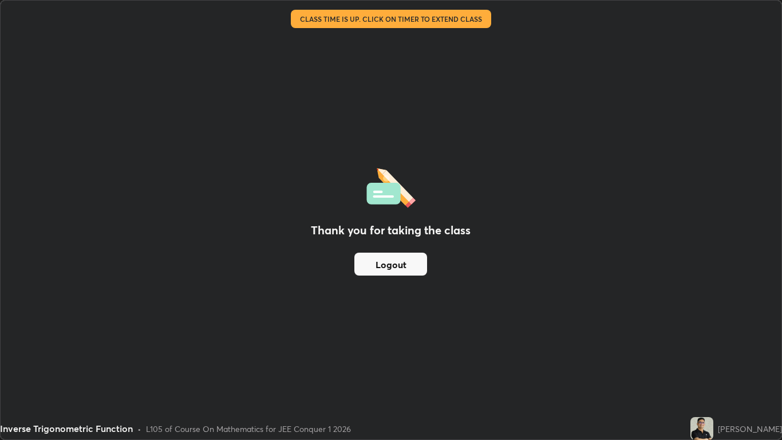
click at [404, 268] on button "Logout" at bounding box center [391, 264] width 73 height 23
click at [404, 265] on button "Logout" at bounding box center [391, 264] width 73 height 23
click at [401, 263] on button "Logout" at bounding box center [391, 264] width 73 height 23
